Goal: Task Accomplishment & Management: Complete application form

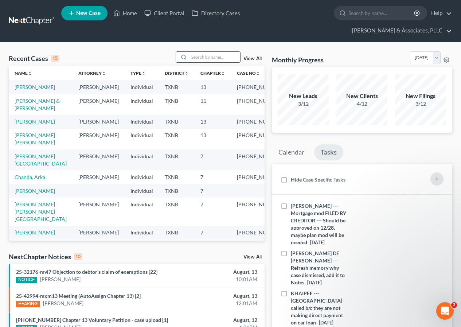
click at [197, 57] on input "search" at bounding box center [214, 57] width 51 height 11
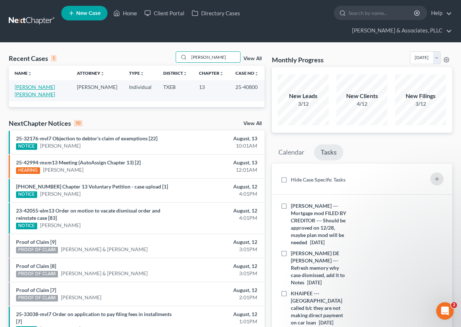
type input "[PERSON_NAME]"
click at [36, 86] on link "[PERSON_NAME] [PERSON_NAME]" at bounding box center [35, 90] width 40 height 13
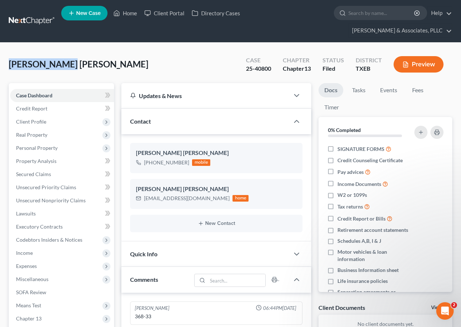
drag, startPoint x: 9, startPoint y: 62, endPoint x: 65, endPoint y: 64, distance: 55.8
click at [65, 64] on span "[PERSON_NAME] [PERSON_NAME]" at bounding box center [79, 64] width 140 height 11
copy span "[PERSON_NAME]"
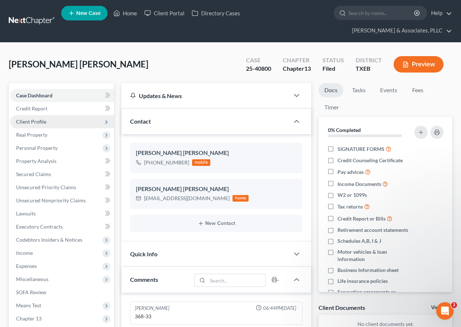
click at [42, 122] on span "Client Profile" at bounding box center [31, 121] width 30 height 6
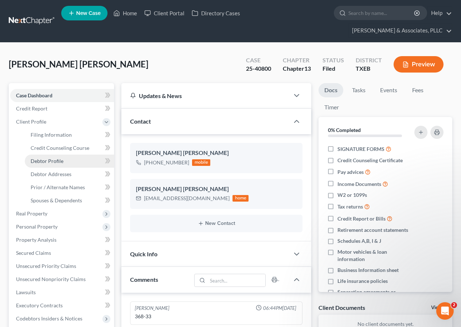
click at [51, 160] on span "Debtor Profile" at bounding box center [47, 161] width 33 height 6
select select "1"
select select "3"
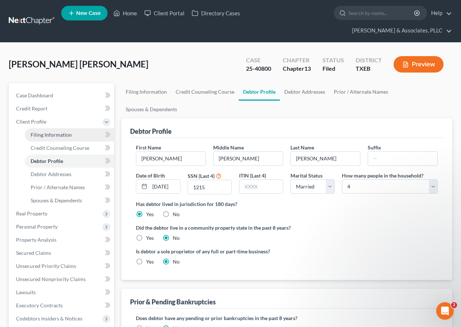
click at [53, 133] on span "Filing Information" at bounding box center [51, 135] width 41 height 6
select select "1"
select select "0"
select select "3"
select select "45"
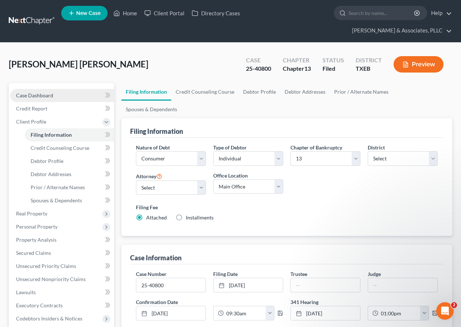
click at [41, 93] on span "Case Dashboard" at bounding box center [34, 95] width 37 height 6
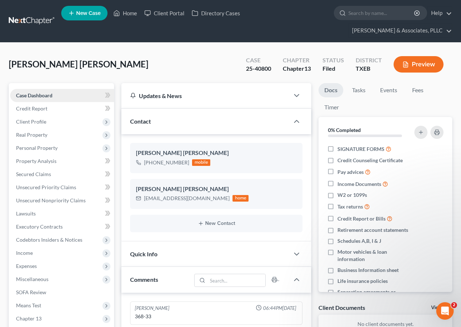
scroll to position [182, 0]
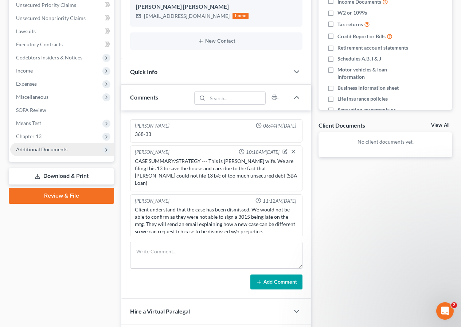
click at [43, 150] on span "Additional Documents" at bounding box center [41, 149] width 51 height 6
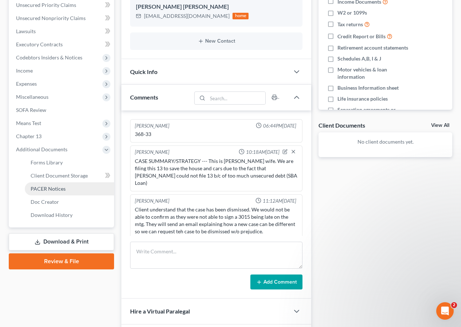
click at [64, 191] on span "PACER Notices" at bounding box center [48, 188] width 35 height 6
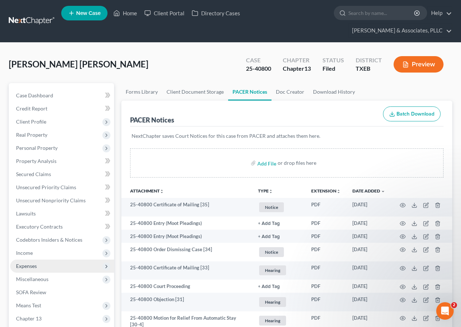
click at [68, 266] on span "Expenses" at bounding box center [62, 265] width 104 height 13
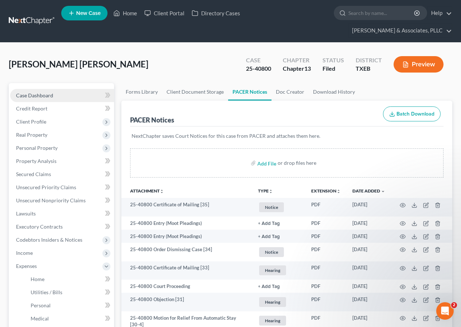
click at [23, 96] on span "Case Dashboard" at bounding box center [34, 95] width 37 height 6
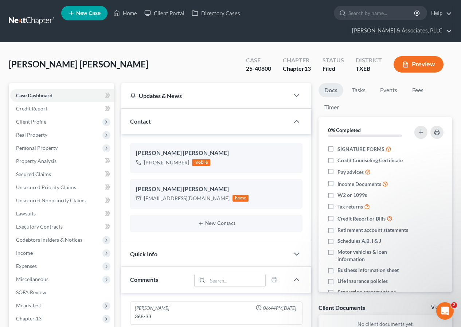
click at [410, 68] on button "Preview" at bounding box center [418, 64] width 50 height 16
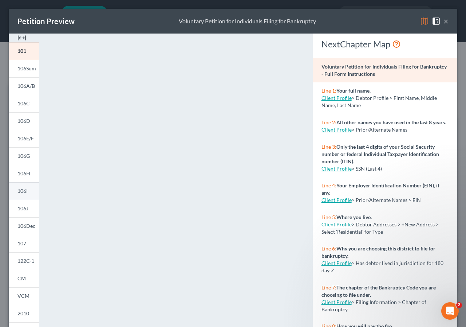
click at [25, 189] on span "106I" at bounding box center [22, 191] width 10 height 6
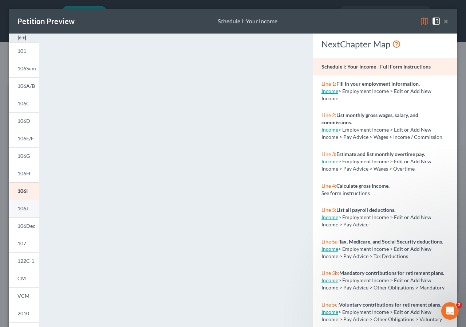
click at [25, 208] on span "106J" at bounding box center [22, 208] width 11 height 6
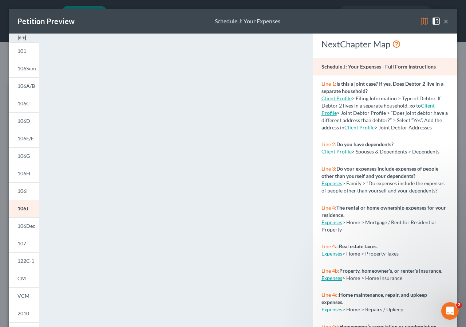
click at [444, 21] on button "×" at bounding box center [446, 21] width 5 height 9
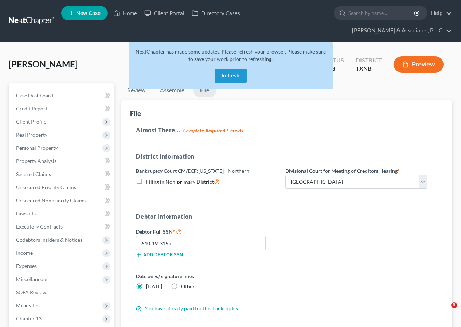
select select "3"
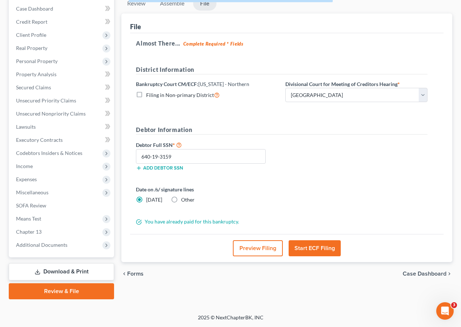
scroll to position [87, 0]
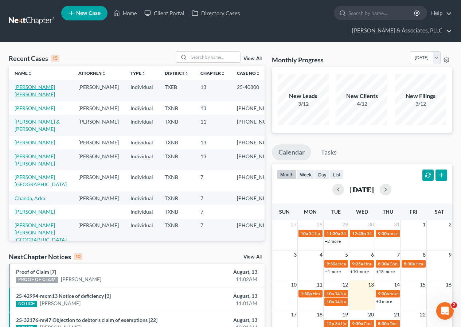
click at [27, 88] on link "[PERSON_NAME] [PERSON_NAME]" at bounding box center [35, 90] width 40 height 13
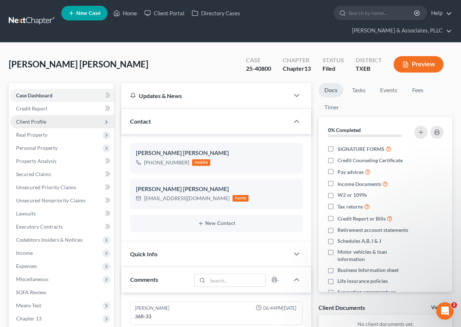
click at [36, 122] on span "Client Profile" at bounding box center [31, 121] width 30 height 6
